Goal: Task Accomplishment & Management: Manage account settings

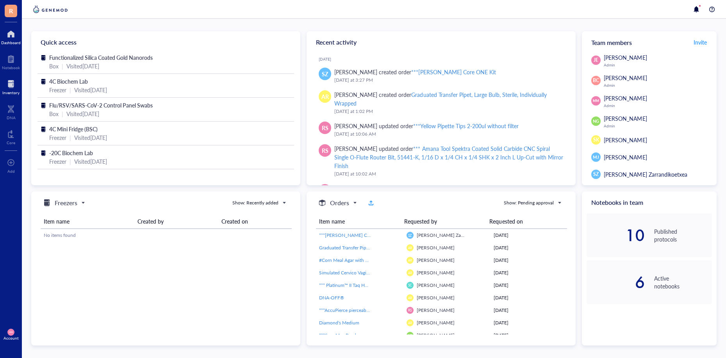
click at [14, 85] on div at bounding box center [10, 84] width 17 height 12
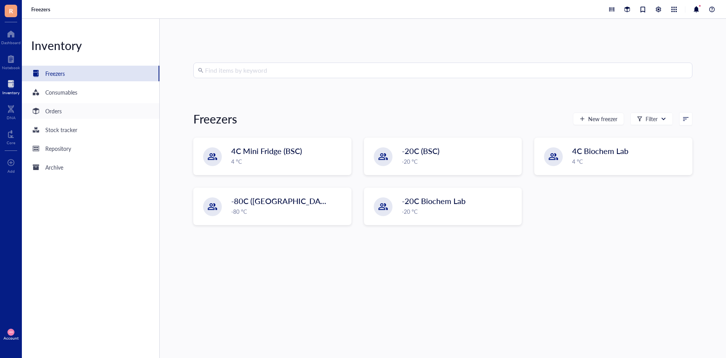
click at [53, 110] on div "Orders" at bounding box center [53, 111] width 16 height 9
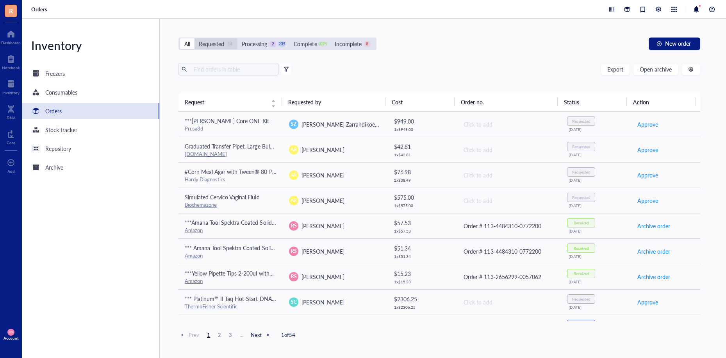
click at [210, 46] on div "Requested" at bounding box center [211, 43] width 25 height 9
click at [194, 38] on input "Requested 14" at bounding box center [194, 38] width 0 height 0
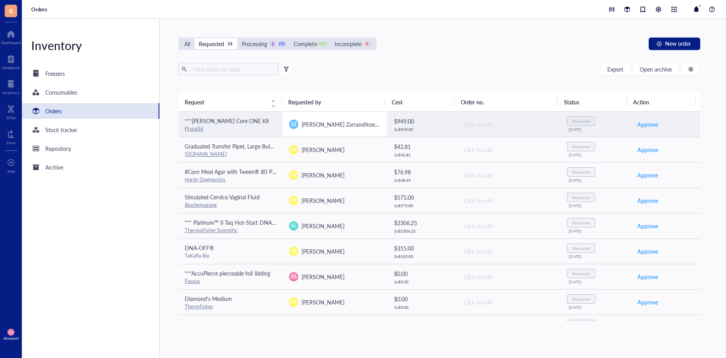
click at [312, 131] on td "SZ [PERSON_NAME] Zarrandikoetxea" at bounding box center [335, 124] width 104 height 25
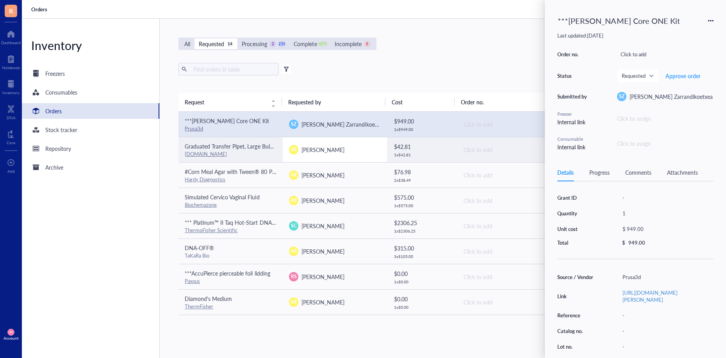
click at [320, 153] on div "AR [PERSON_NAME]" at bounding box center [335, 149] width 92 height 9
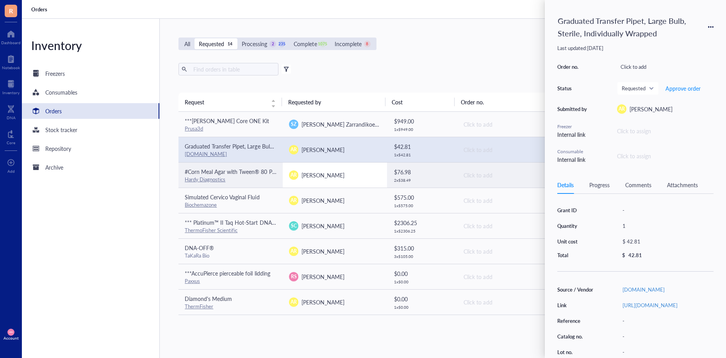
click at [327, 184] on td "AR [PERSON_NAME]" at bounding box center [335, 174] width 104 height 25
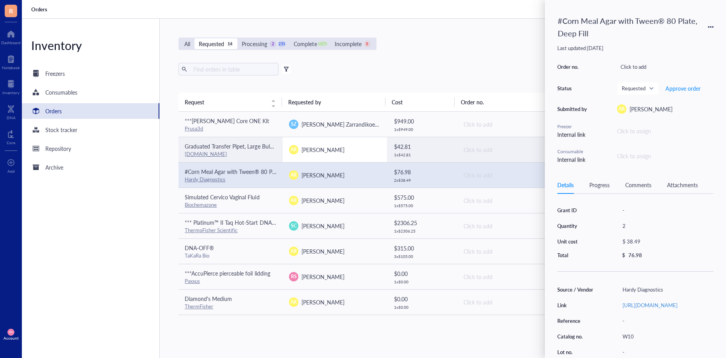
click at [323, 148] on span "[PERSON_NAME]" at bounding box center [322, 150] width 43 height 8
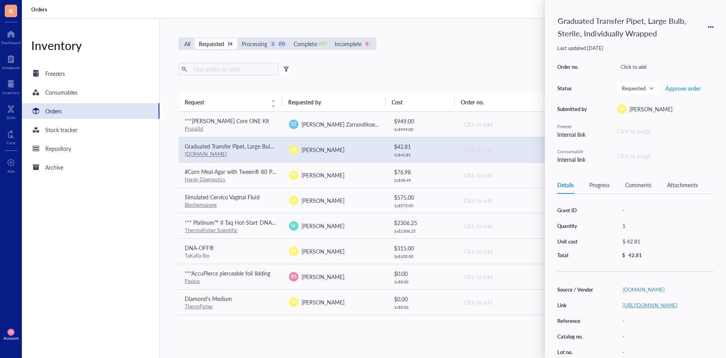
click at [674, 308] on link "[URL][DOMAIN_NAME]" at bounding box center [649, 304] width 55 height 7
click at [666, 89] on span "Approve order" at bounding box center [682, 88] width 35 height 6
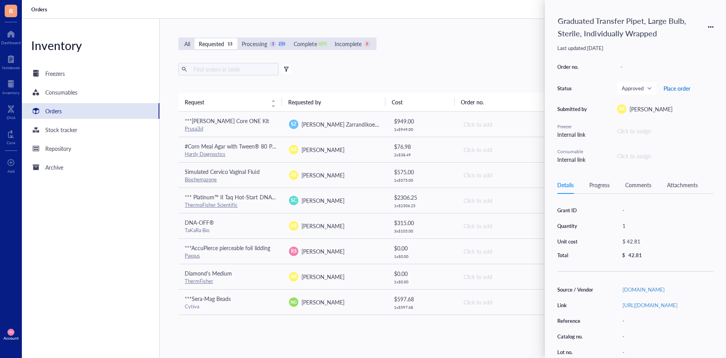
click at [666, 89] on span "Place order" at bounding box center [676, 88] width 27 height 6
click at [315, 174] on span "[PERSON_NAME]" at bounding box center [322, 175] width 43 height 8
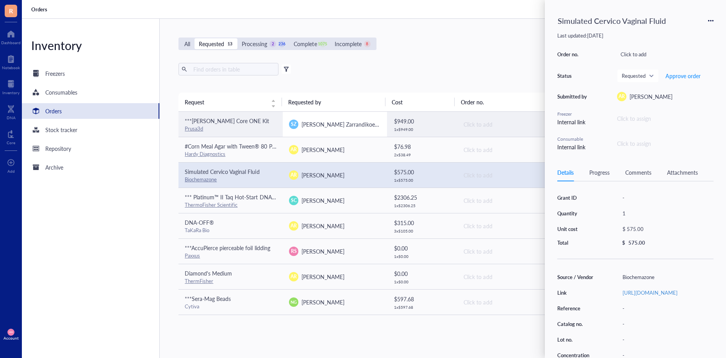
click at [323, 121] on span "[PERSON_NAME] Zarrandikoetxea" at bounding box center [342, 124] width 83 height 8
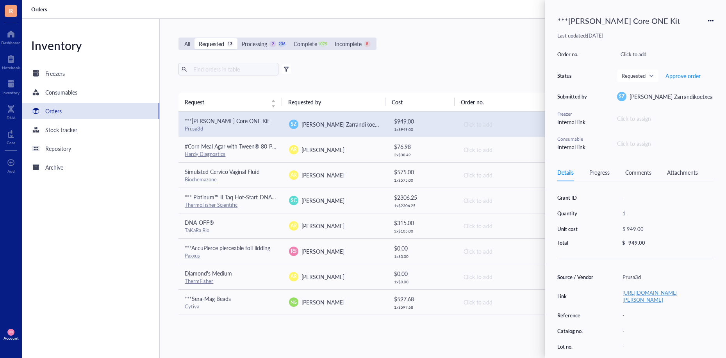
click at [673, 292] on link "[URL][DOMAIN_NAME][PERSON_NAME]" at bounding box center [649, 295] width 55 height 14
click at [686, 77] on span "Approve order" at bounding box center [682, 76] width 35 height 6
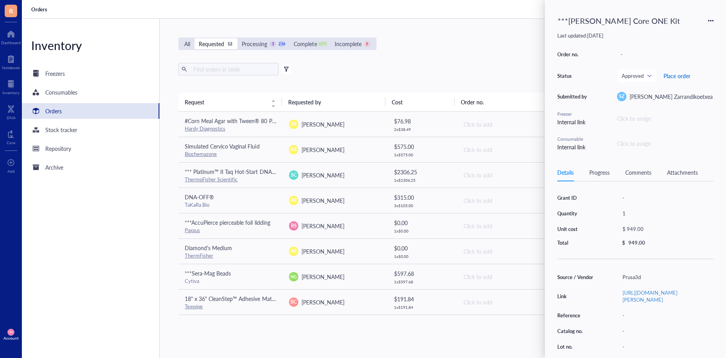
click at [684, 75] on span "Place order" at bounding box center [676, 76] width 27 height 6
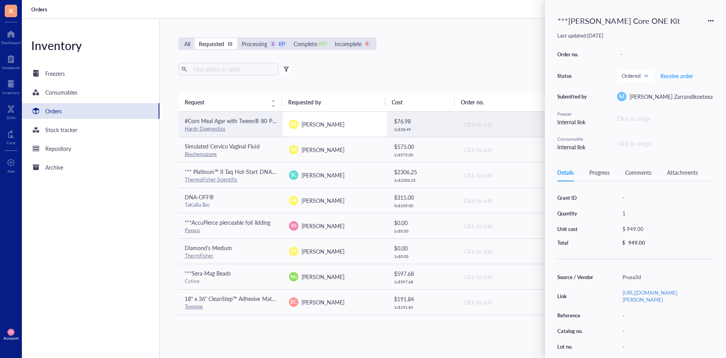
click at [337, 118] on td "AR [PERSON_NAME]" at bounding box center [335, 124] width 104 height 25
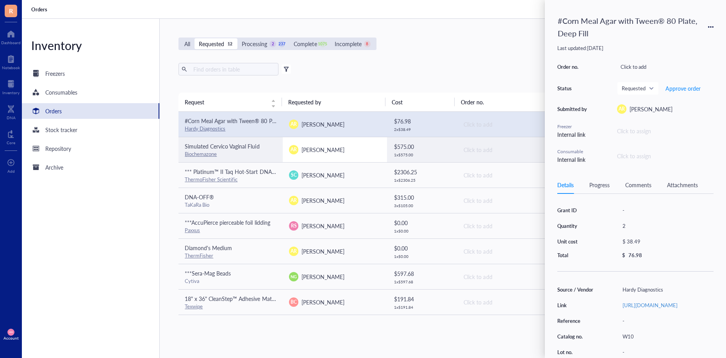
click at [338, 148] on div "AR [PERSON_NAME]" at bounding box center [335, 149] width 92 height 9
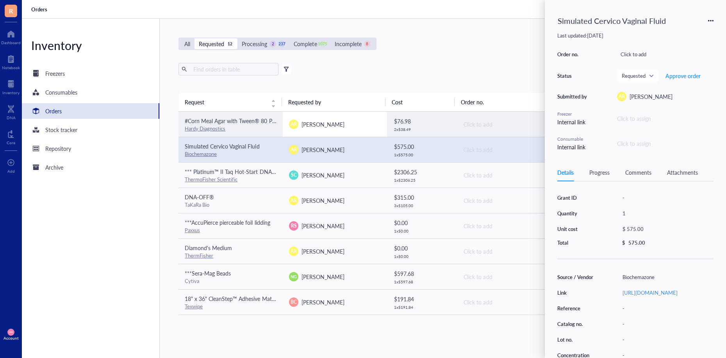
click at [337, 123] on div "AR [PERSON_NAME]" at bounding box center [335, 123] width 92 height 9
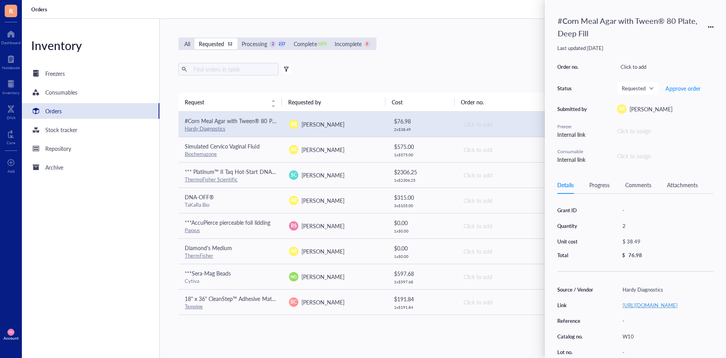
click at [644, 306] on link "[URL][DOMAIN_NAME]" at bounding box center [649, 304] width 55 height 7
click at [675, 88] on span "Approve order" at bounding box center [682, 88] width 35 height 6
click at [681, 89] on span "Approve order" at bounding box center [682, 88] width 35 height 6
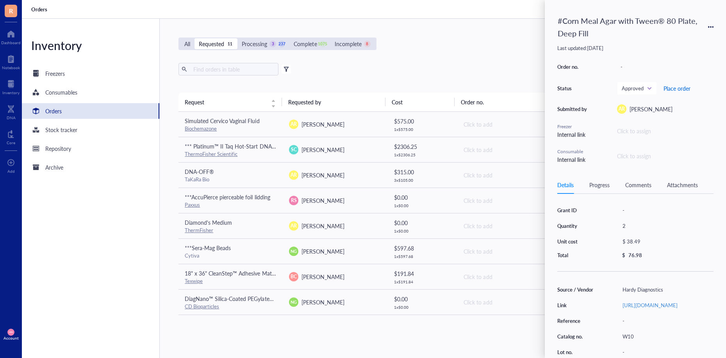
click at [681, 87] on span "Place order" at bounding box center [676, 88] width 27 height 6
click at [509, 56] on div "All Requested 11 Processing 2 238 Complete 1075 Incomplete 8 New order Export O…" at bounding box center [439, 188] width 559 height 339
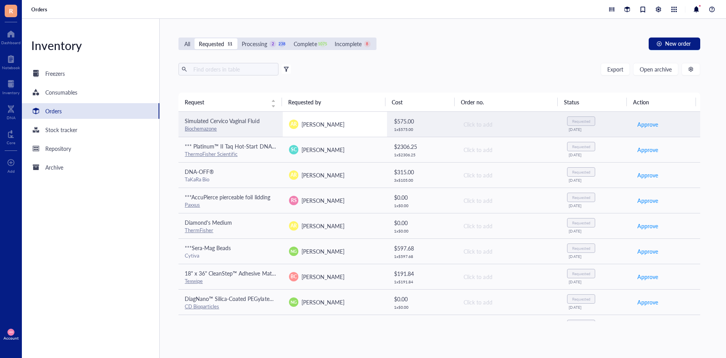
click at [349, 120] on div "AR [PERSON_NAME]" at bounding box center [335, 123] width 92 height 9
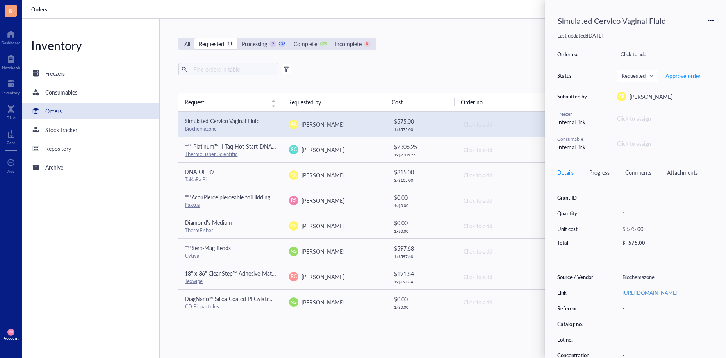
click at [654, 294] on link "[URL][DOMAIN_NAME]" at bounding box center [649, 291] width 55 height 7
